Goal: Task Accomplishment & Management: Manage account settings

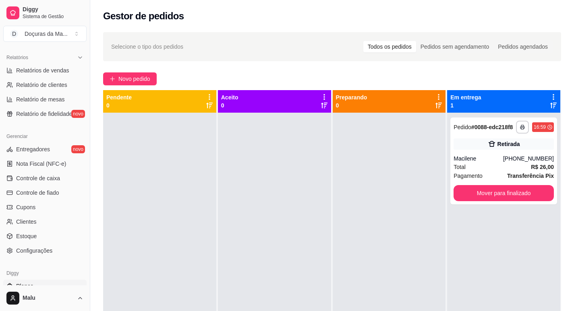
scroll to position [268, 0]
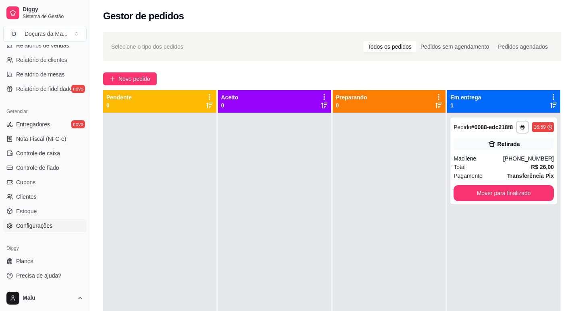
click at [28, 221] on link "Configurações" at bounding box center [44, 225] width 83 height 13
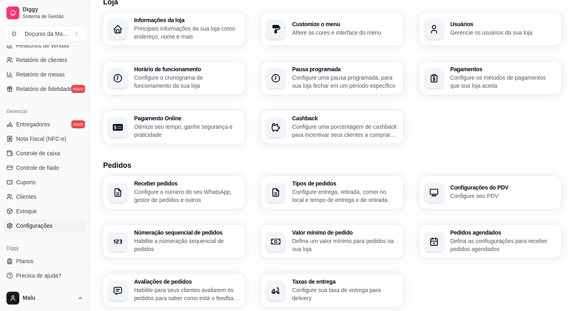
scroll to position [67, 0]
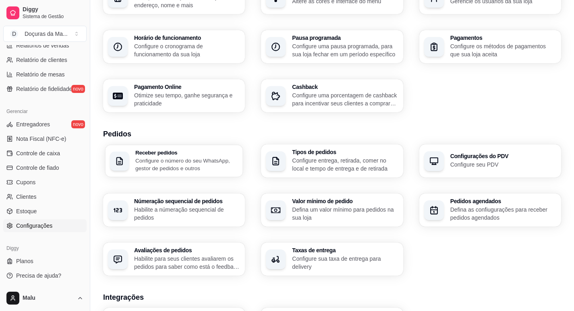
click at [174, 154] on h3 "Receber pedidos" at bounding box center [186, 153] width 103 height 6
click at [338, 158] on p "Configure entrega, retirada, comer no local e tempo de entrega e de retirada" at bounding box center [344, 165] width 103 height 16
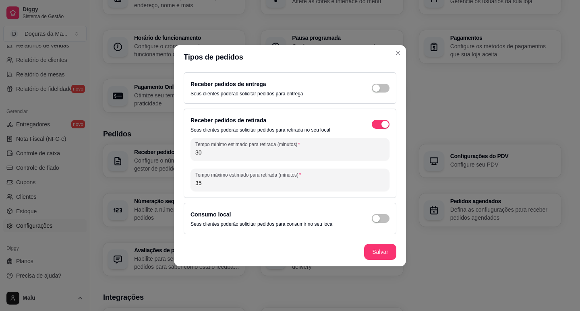
click at [378, 83] on div "Receber pedidos de entrega Seus clientes poderão solicitar pedidos para entrega" at bounding box center [289, 88] width 199 height 18
click at [382, 89] on span "button" at bounding box center [381, 88] width 18 height 9
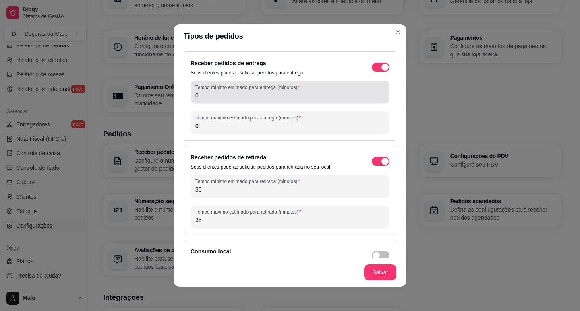
click at [245, 97] on input "0" at bounding box center [289, 95] width 189 height 8
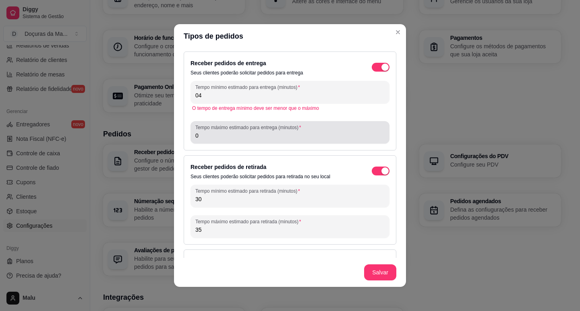
type input "0"
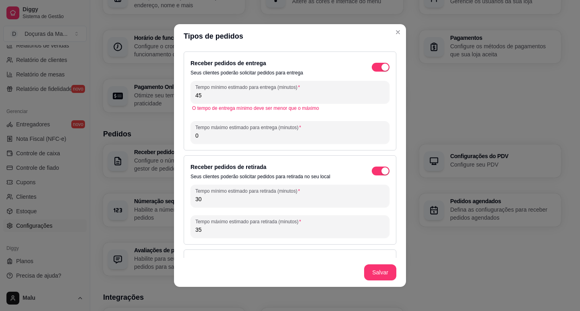
type input "4"
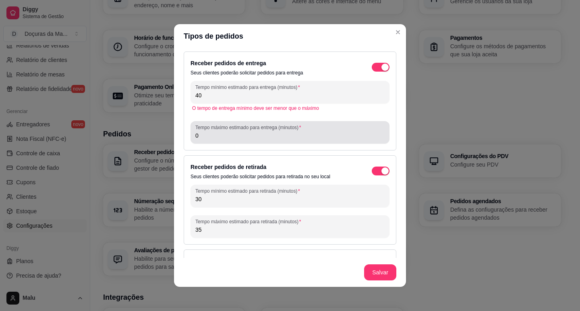
type input "40"
click at [246, 138] on input "0" at bounding box center [289, 136] width 189 height 8
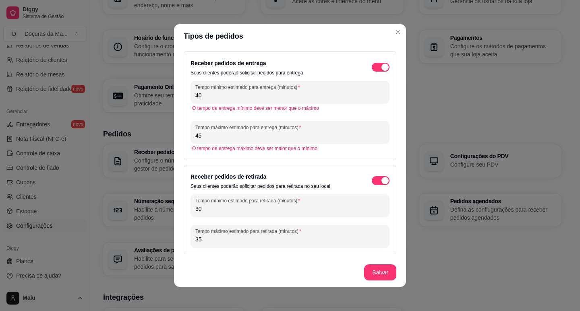
type input "45"
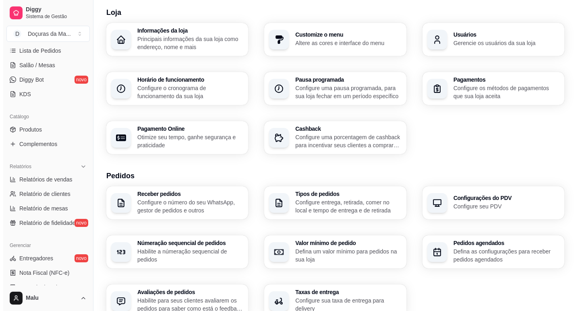
scroll to position [0, 0]
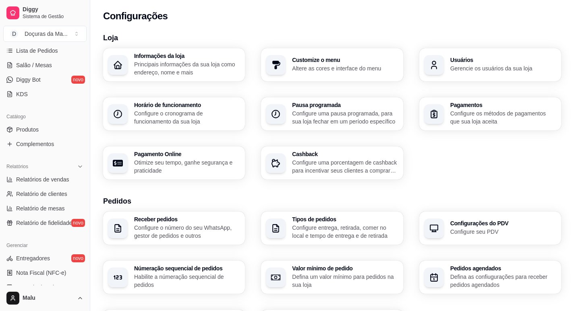
click at [312, 230] on p "Configure entrega, retirada, comer no local e tempo de entrega e de retirada" at bounding box center [345, 232] width 106 height 16
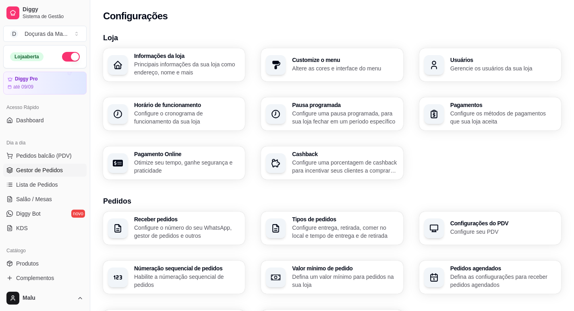
click at [25, 167] on span "Gestor de Pedidos" at bounding box center [39, 170] width 47 height 8
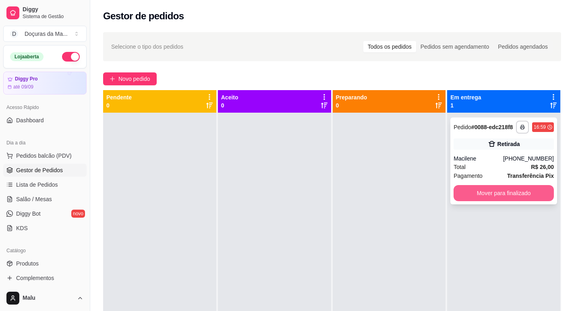
click at [512, 199] on button "Mover para finalizado" at bounding box center [503, 193] width 100 height 16
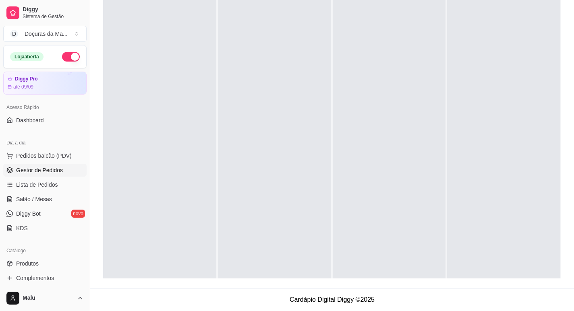
scroll to position [134, 0]
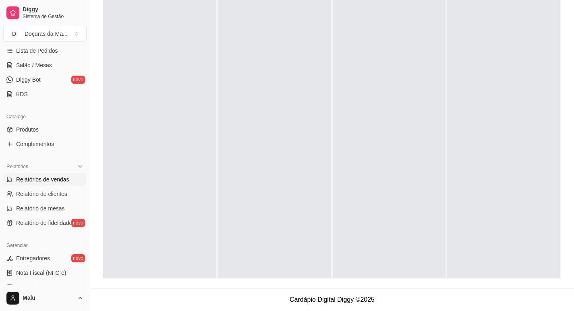
click at [35, 177] on span "Relatórios de vendas" at bounding box center [42, 180] width 53 height 8
select select "ALL"
select select "0"
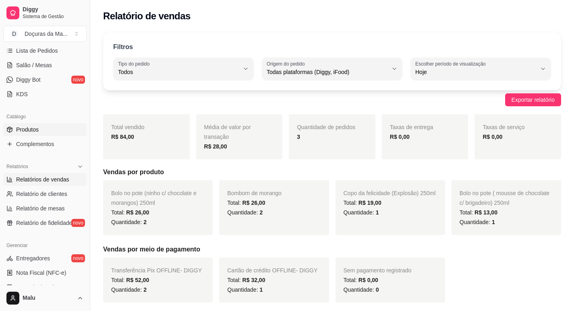
click at [38, 128] on span "Produtos" at bounding box center [27, 130] width 23 height 8
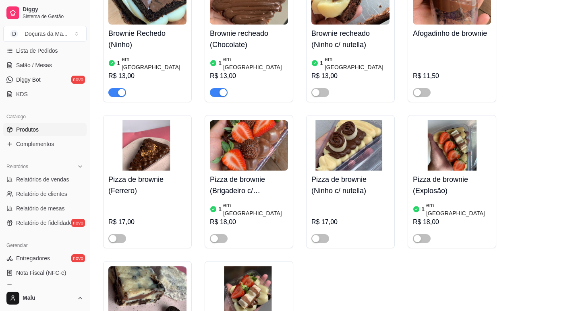
scroll to position [134, 0]
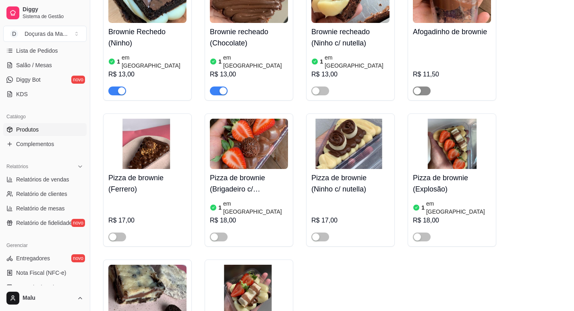
click at [417, 87] on div "button" at bounding box center [417, 90] width 7 height 7
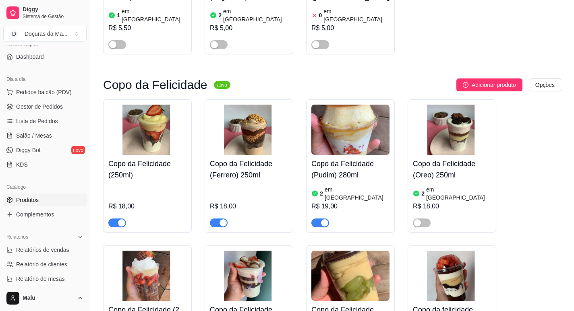
scroll to position [0, 0]
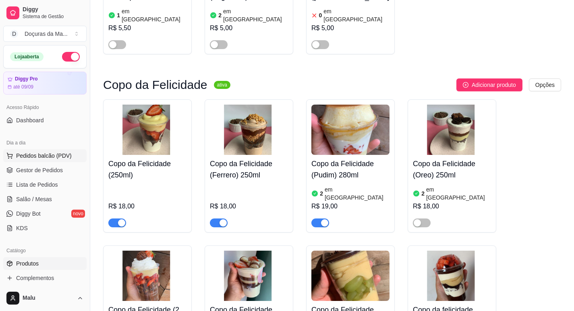
click at [38, 154] on span "Pedidos balcão (PDV)" at bounding box center [44, 156] width 56 height 8
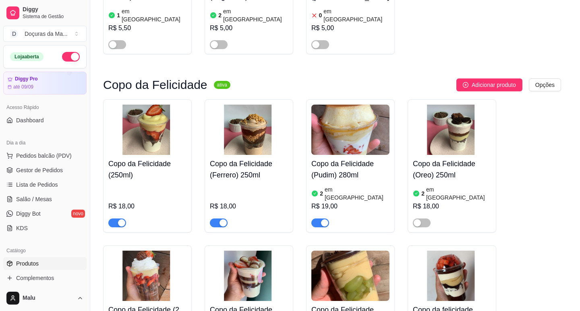
click at [40, 170] on img at bounding box center [58, 152] width 74 height 50
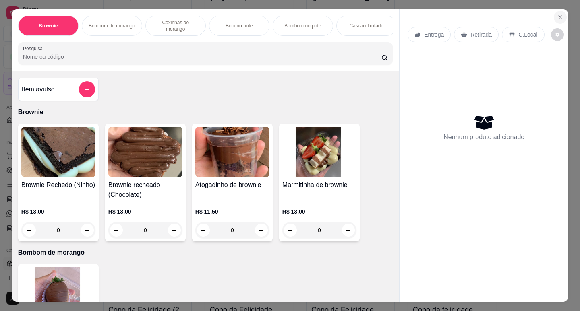
click at [559, 11] on button "Close" at bounding box center [560, 17] width 13 height 13
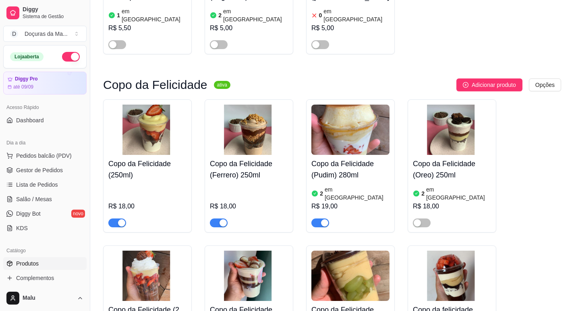
click at [2, 174] on div "Dia a dia Pedidos balcão (PDV) Gestor de Pedidos Lista de Pedidos Salão / Mesas…" at bounding box center [45, 185] width 90 height 105
click at [11, 172] on icon at bounding box center [9, 170] width 6 height 6
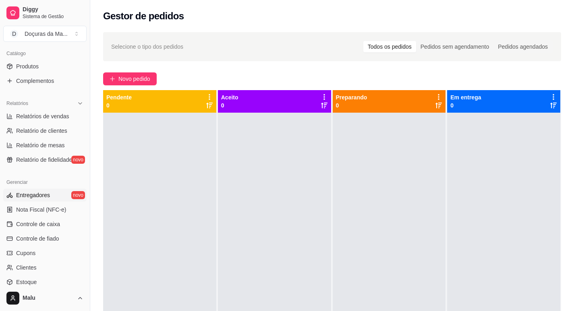
scroll to position [268, 0]
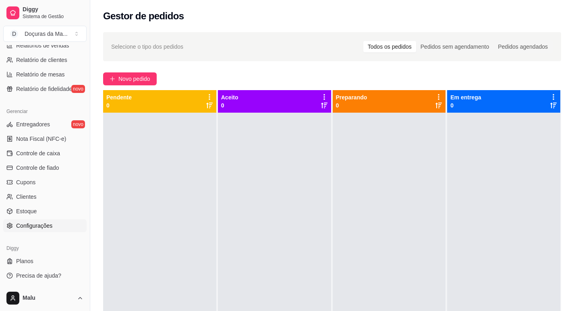
click at [31, 228] on span "Configurações" at bounding box center [34, 226] width 36 height 8
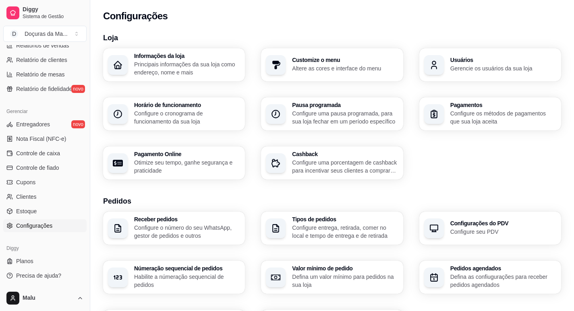
click at [311, 225] on p "Configure entrega, retirada, comer no local e tempo de entrega e de retirada" at bounding box center [345, 232] width 106 height 16
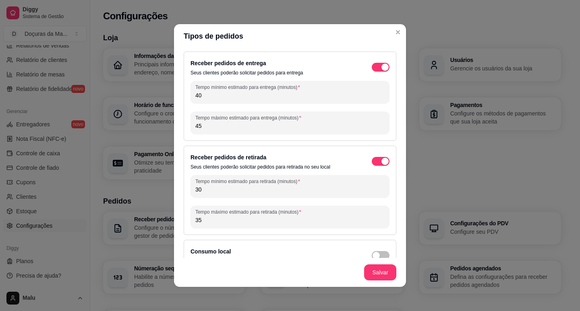
click at [372, 67] on span "button" at bounding box center [381, 67] width 18 height 9
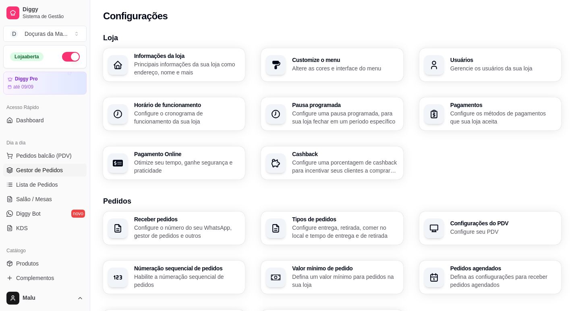
click at [14, 168] on link "Gestor de Pedidos" at bounding box center [44, 170] width 83 height 13
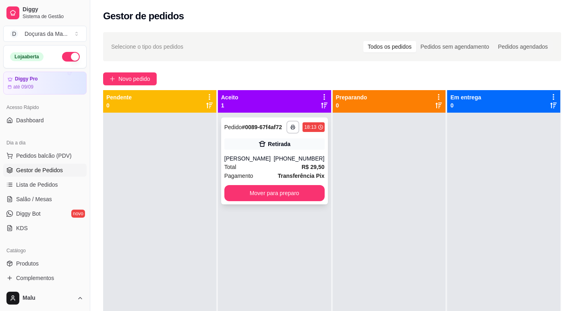
click at [271, 170] on div "Total R$ 29,50" at bounding box center [274, 167] width 100 height 9
click at [274, 157] on div "[PERSON_NAME]" at bounding box center [249, 159] width 50 height 8
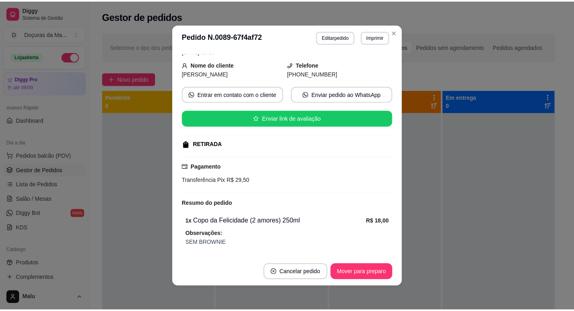
scroll to position [94, 0]
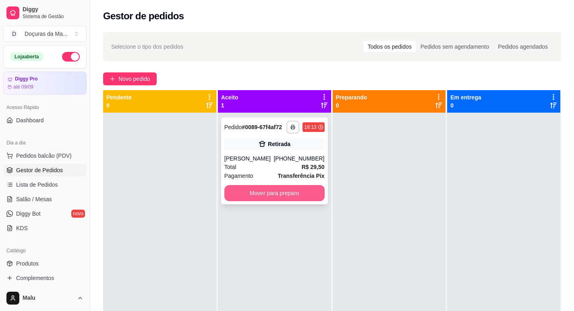
click at [273, 195] on button "Mover para preparo" at bounding box center [274, 193] width 100 height 16
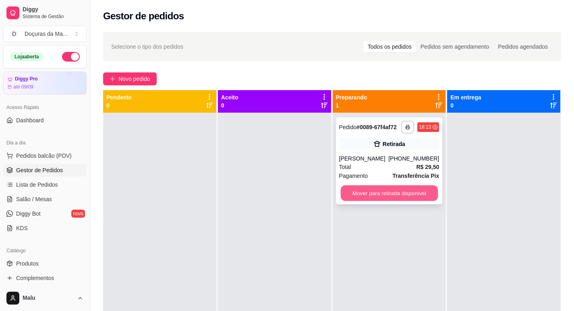
click at [343, 195] on button "Mover para retirada disponível" at bounding box center [388, 194] width 97 height 16
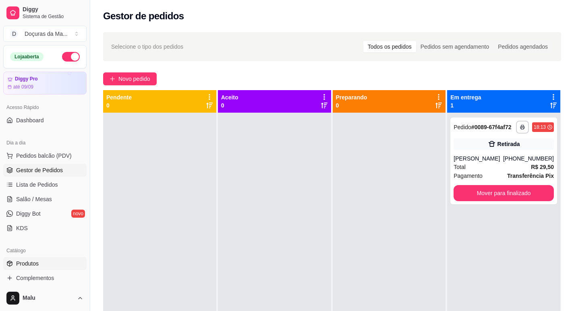
click at [18, 260] on span "Produtos" at bounding box center [27, 264] width 23 height 8
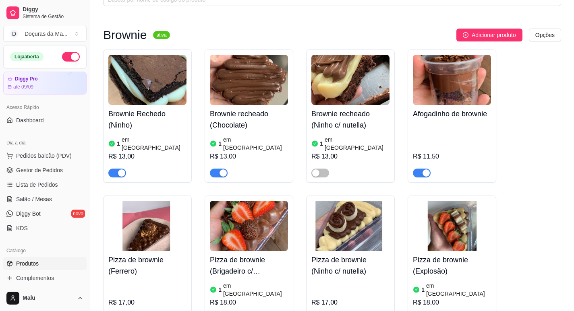
scroll to position [134, 0]
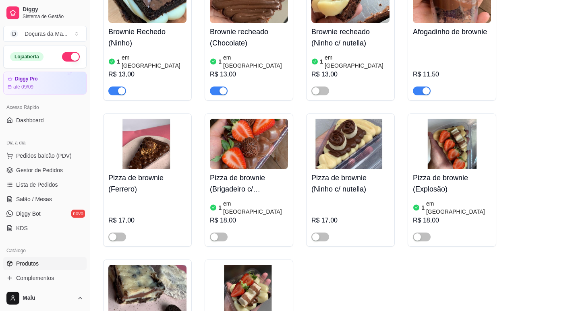
click at [112, 87] on span "button" at bounding box center [117, 91] width 18 height 9
click at [218, 87] on span "button" at bounding box center [219, 91] width 18 height 9
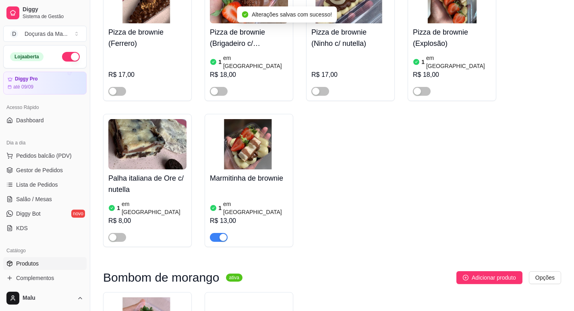
scroll to position [335, 0]
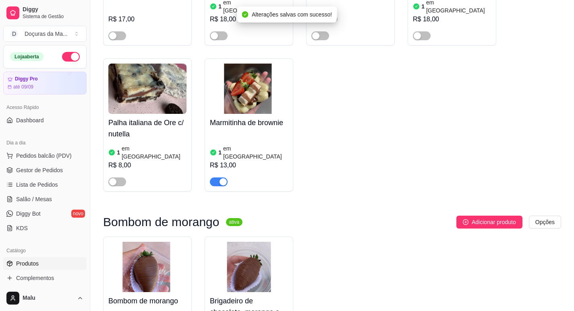
click at [213, 178] on span "button" at bounding box center [219, 182] width 18 height 9
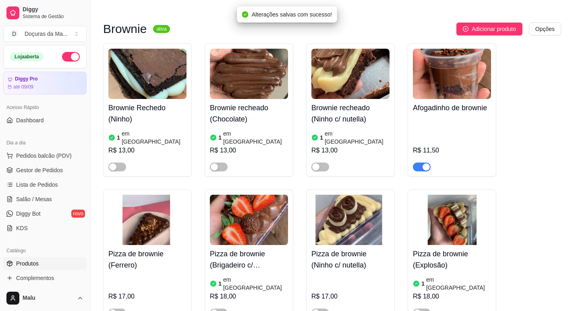
scroll to position [0, 0]
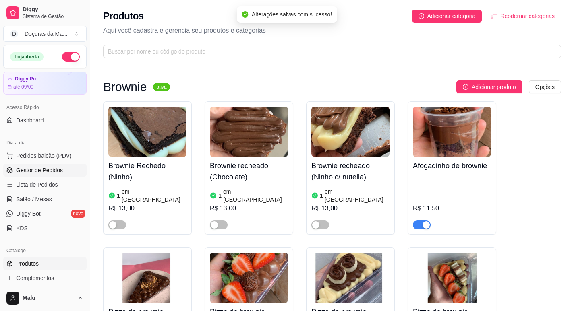
click at [46, 172] on span "Gestor de Pedidos" at bounding box center [39, 170] width 47 height 8
